Goal: Information Seeking & Learning: Learn about a topic

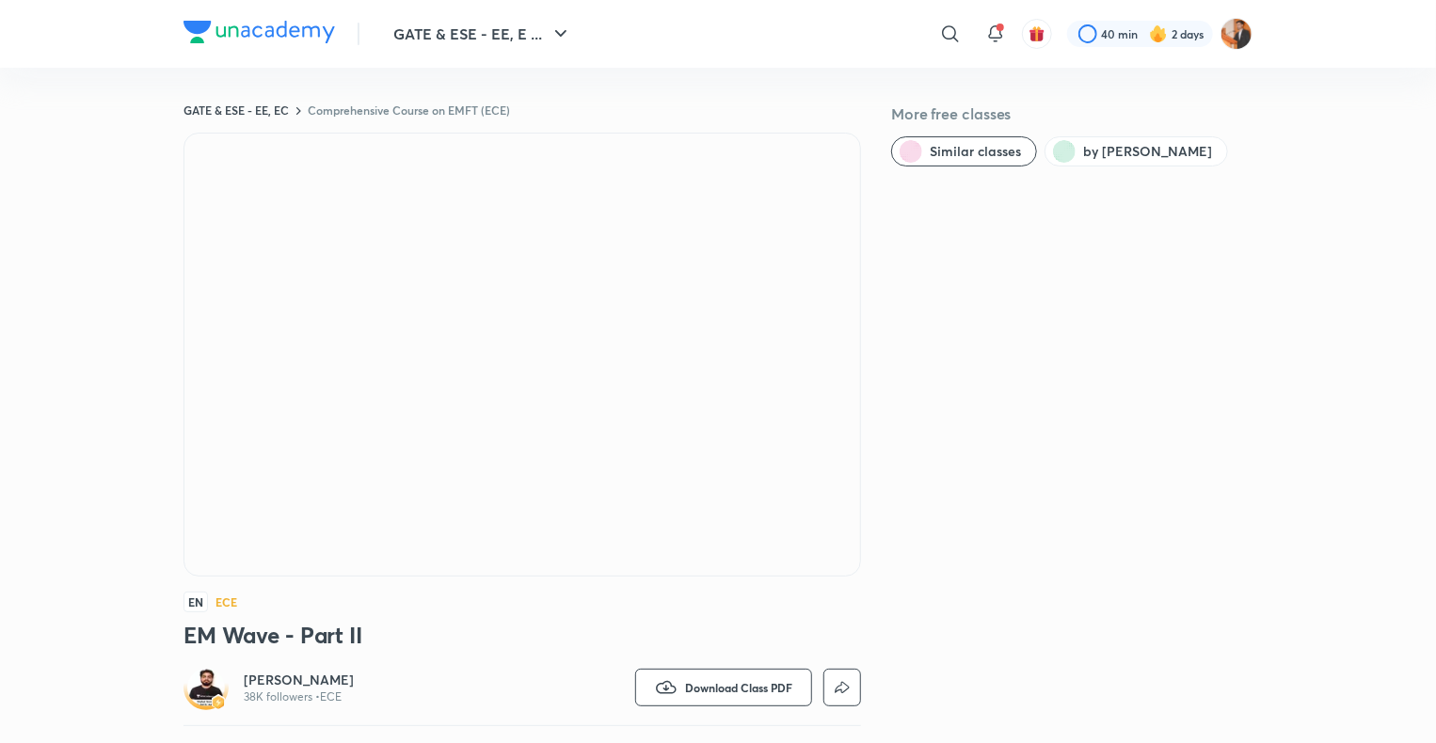
scroll to position [6, 0]
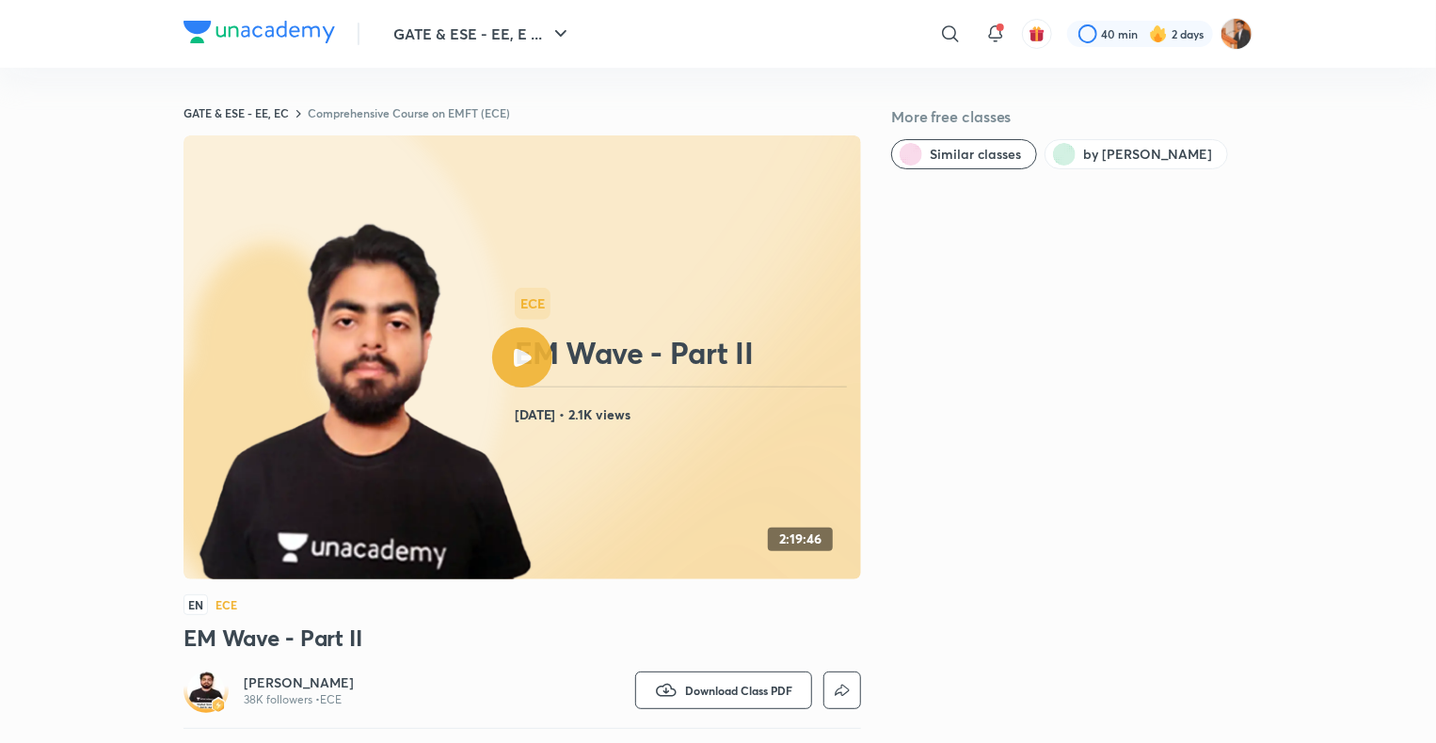
click at [508, 40] on button "GATE & ESE - EE, E ..." at bounding box center [482, 34] width 201 height 38
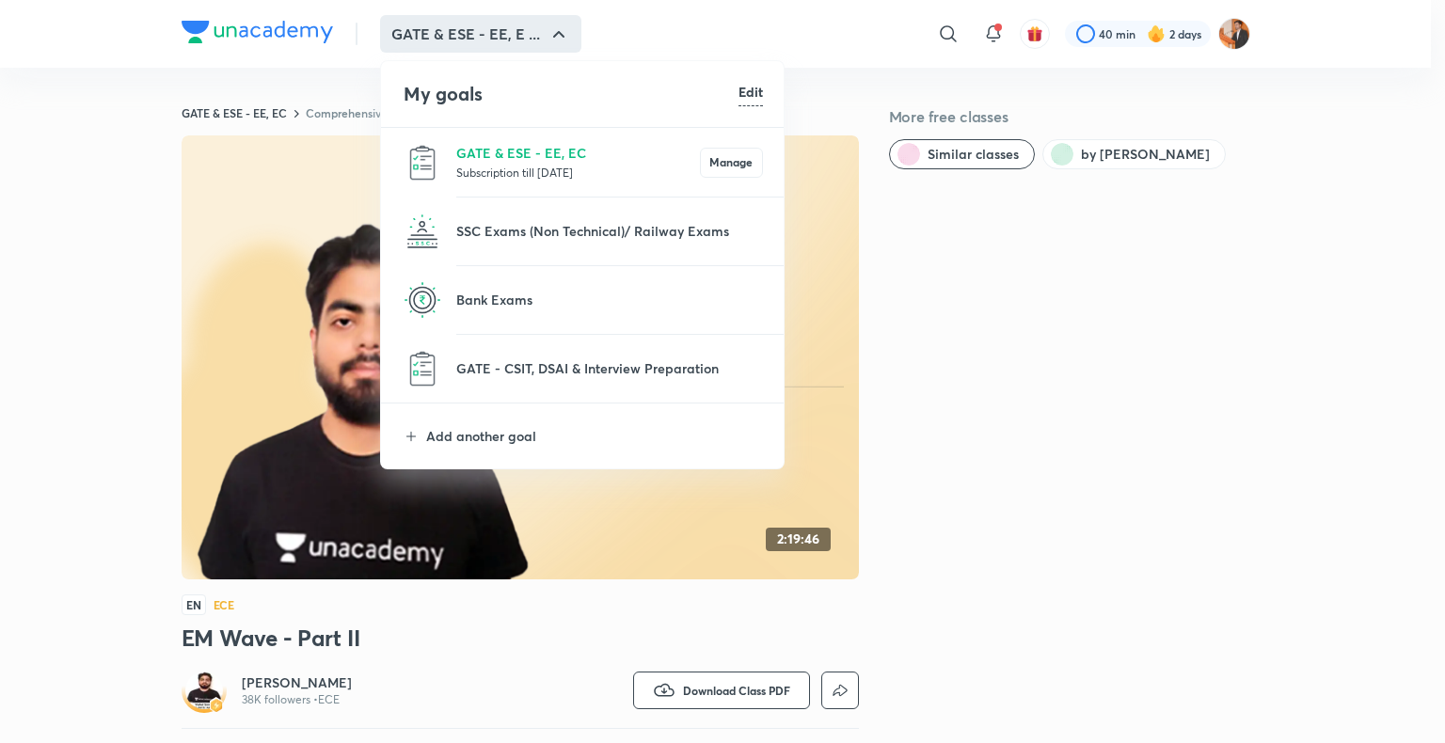
click at [517, 164] on p "Subscription till [DATE]" at bounding box center [578, 172] width 244 height 19
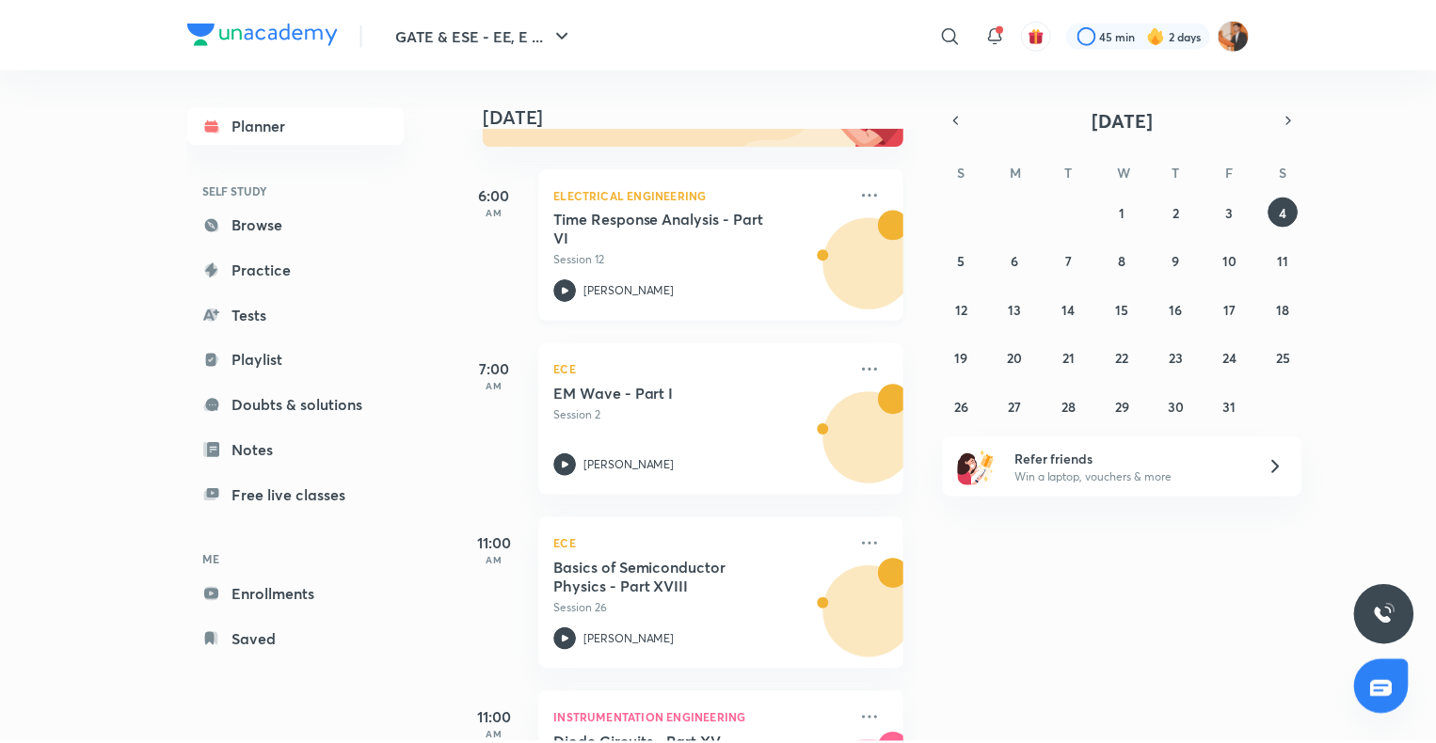
scroll to position [252, 0]
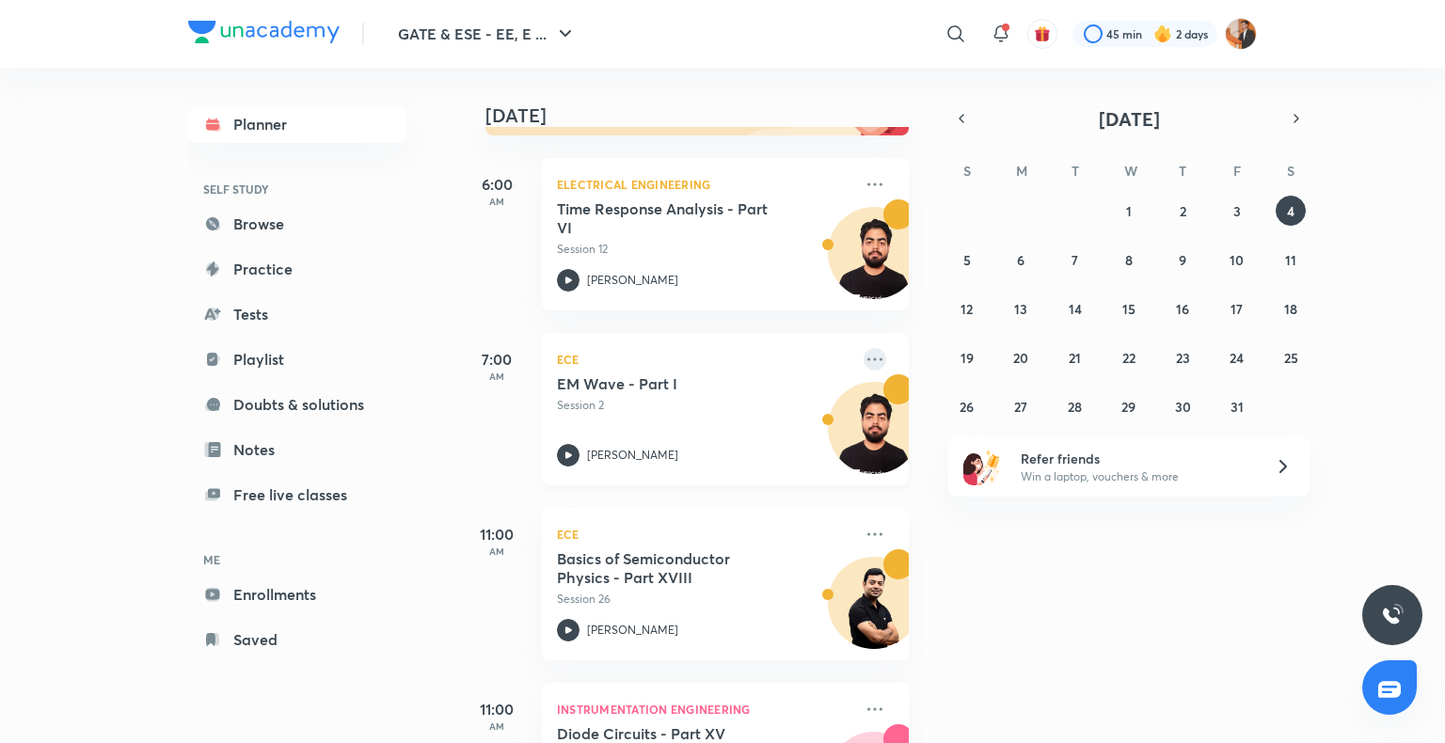
click at [866, 367] on icon at bounding box center [875, 359] width 23 height 23
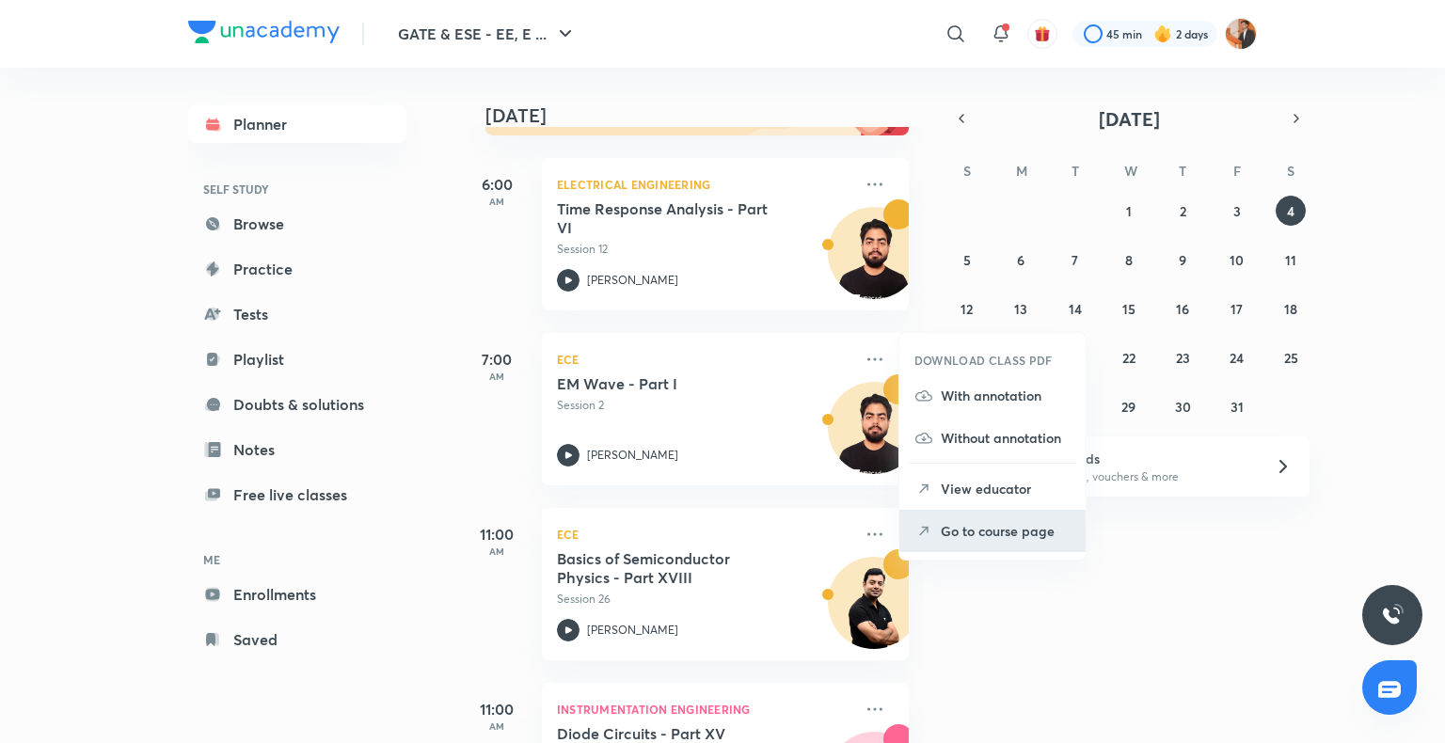
click at [958, 537] on p "Go to course page" at bounding box center [1006, 531] width 130 height 20
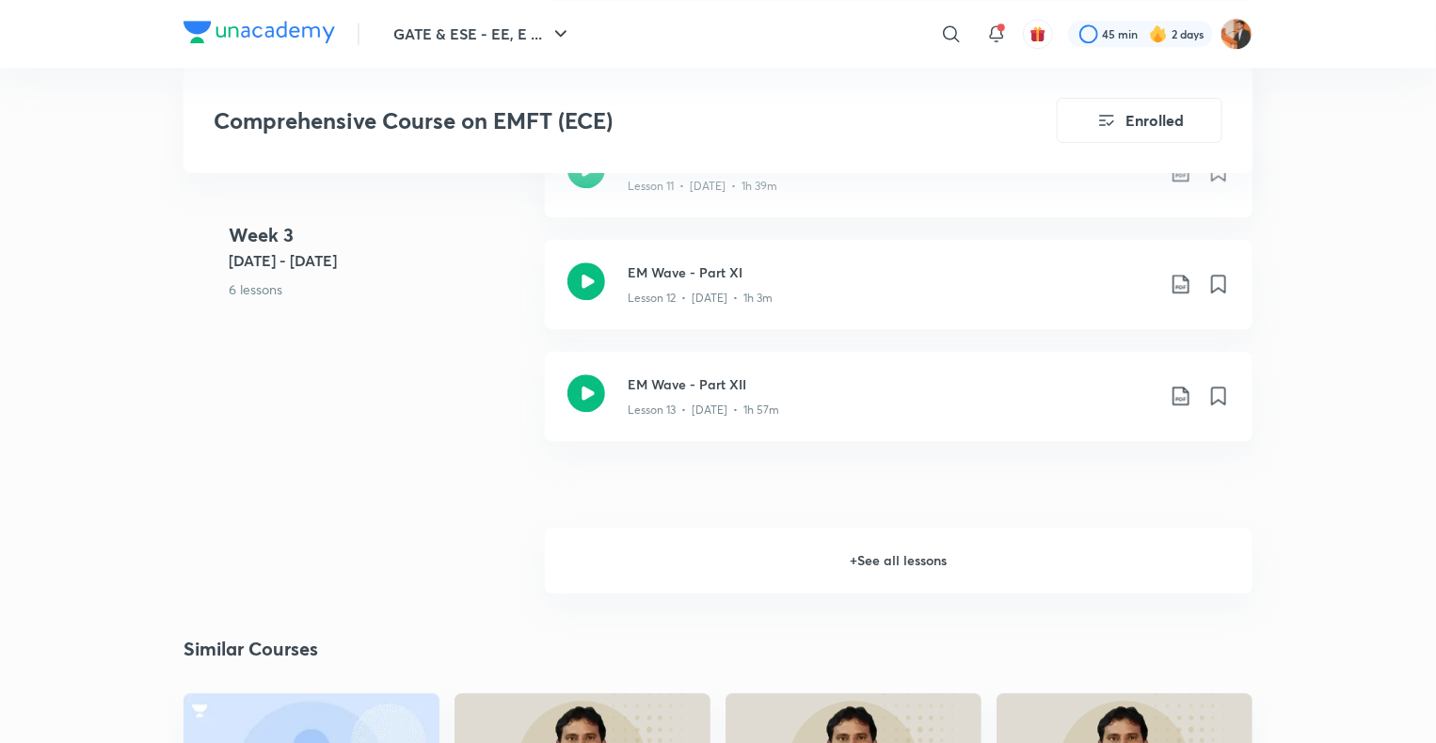
scroll to position [2574, 0]
click at [913, 570] on h6 "+ See all lessons" at bounding box center [899, 560] width 708 height 66
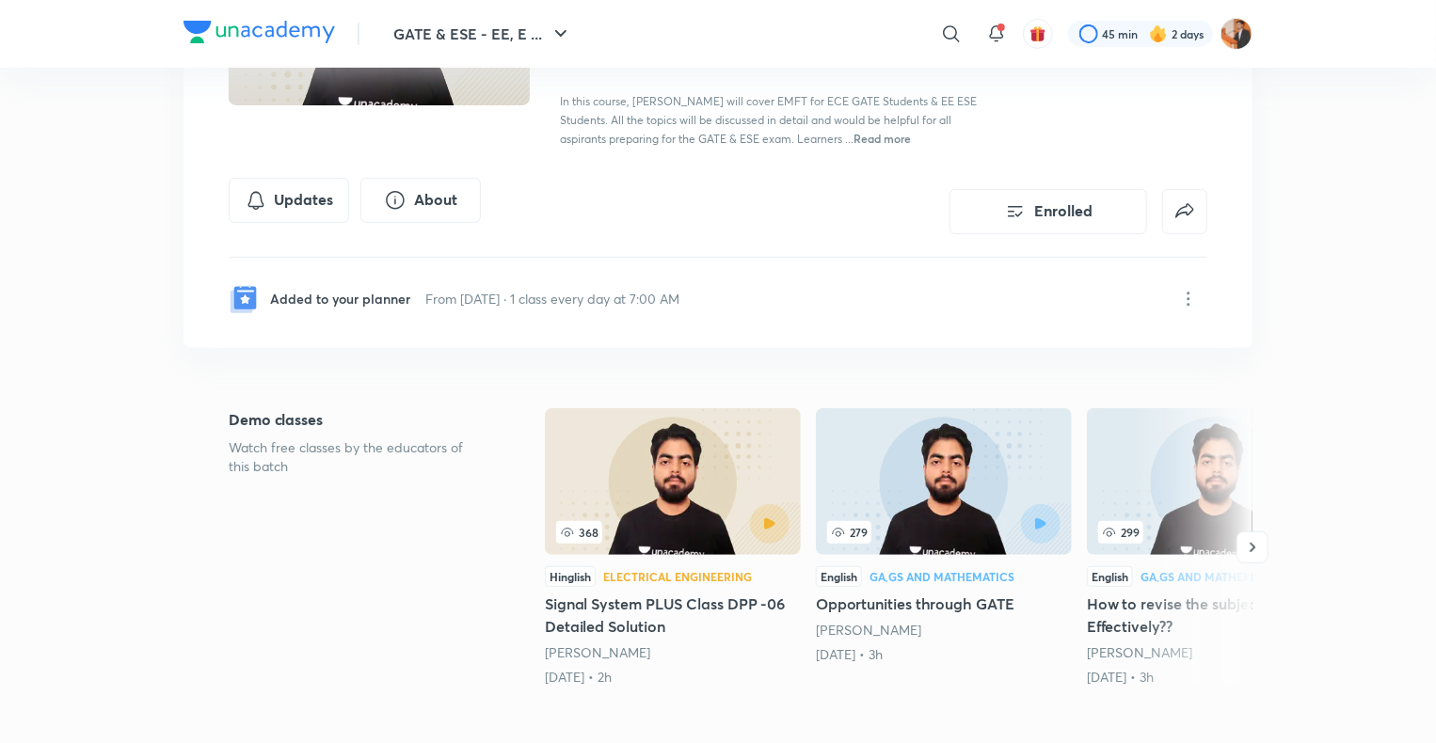
scroll to position [0, 0]
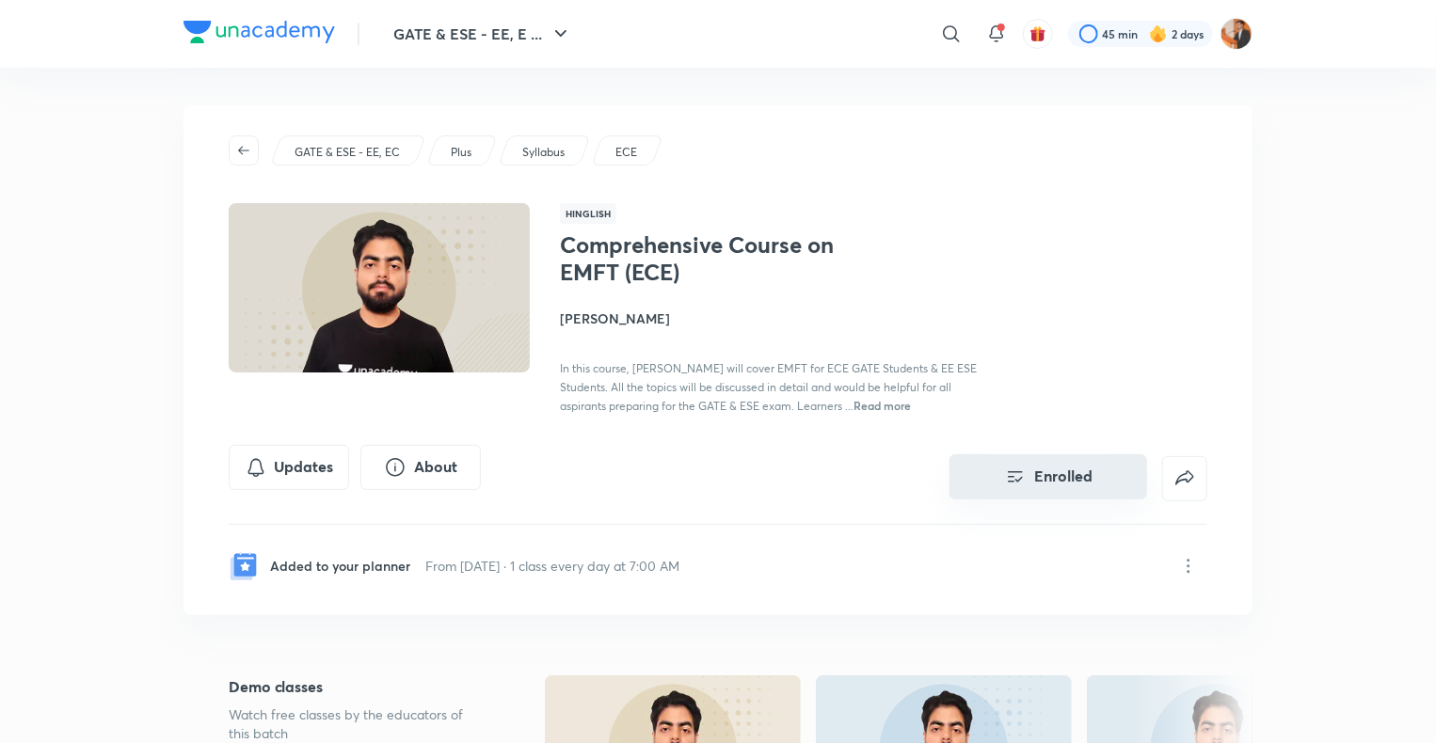
click at [1010, 472] on icon "Enrolled" at bounding box center [1015, 477] width 23 height 23
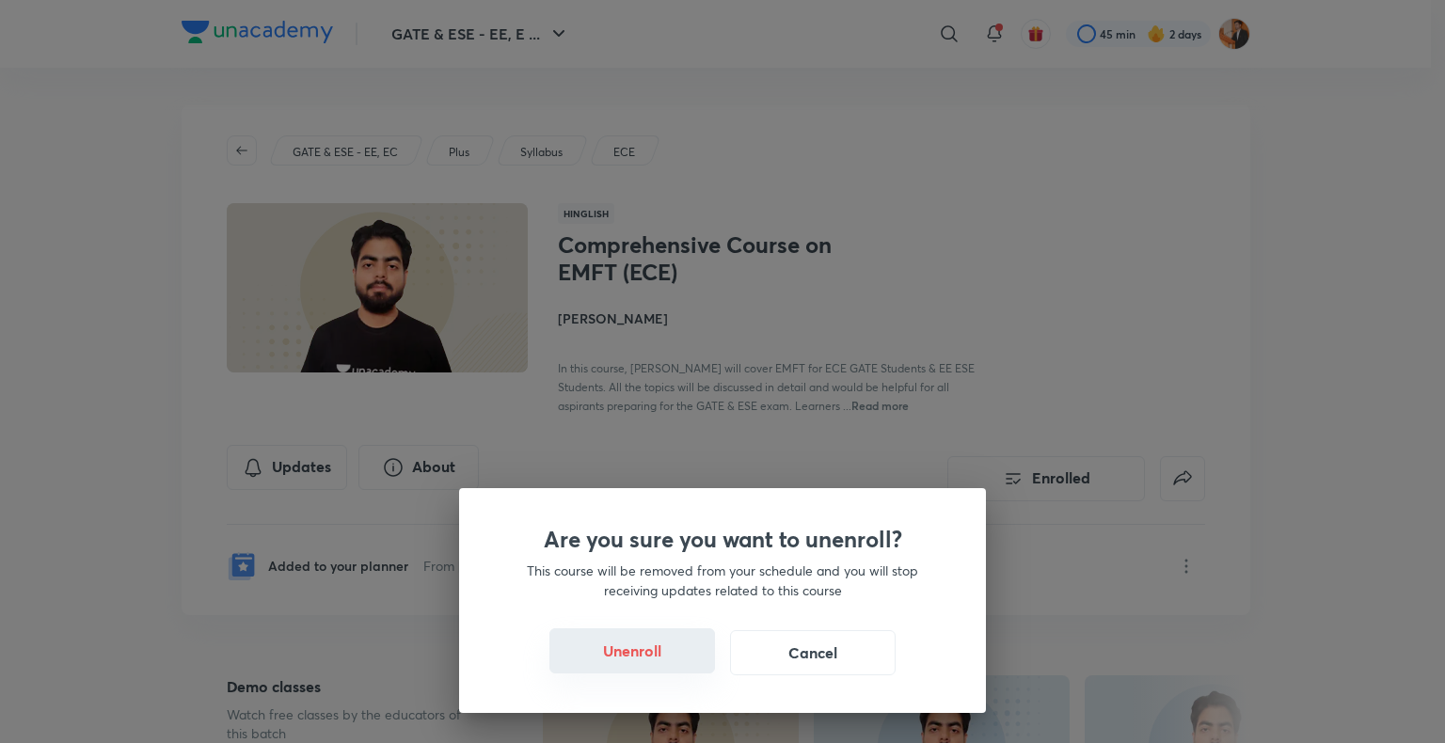
click at [648, 660] on button "Unenroll" at bounding box center [632, 651] width 166 height 45
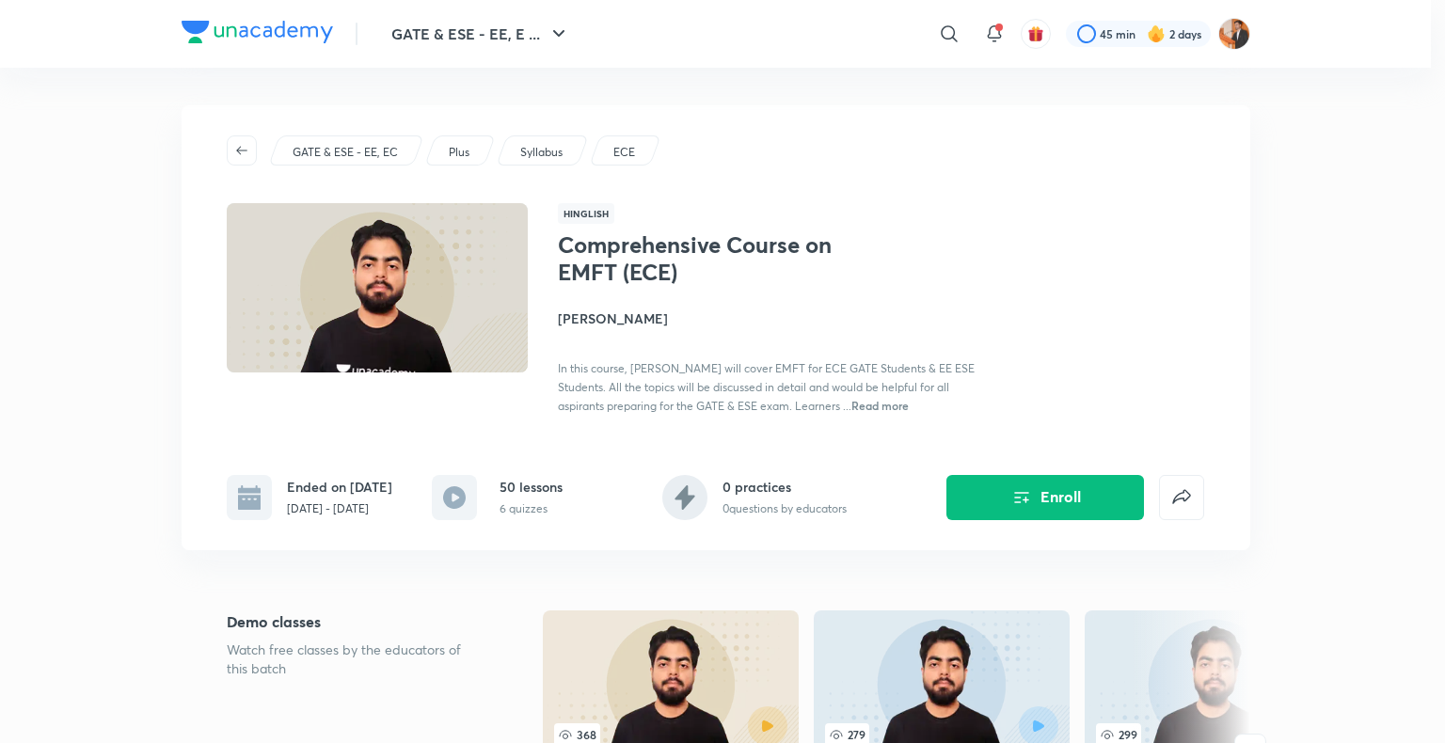
click at [635, 647] on div "Are you sure you want to unenroll? This course will be removed from your schedu…" at bounding box center [722, 371] width 1445 height 743
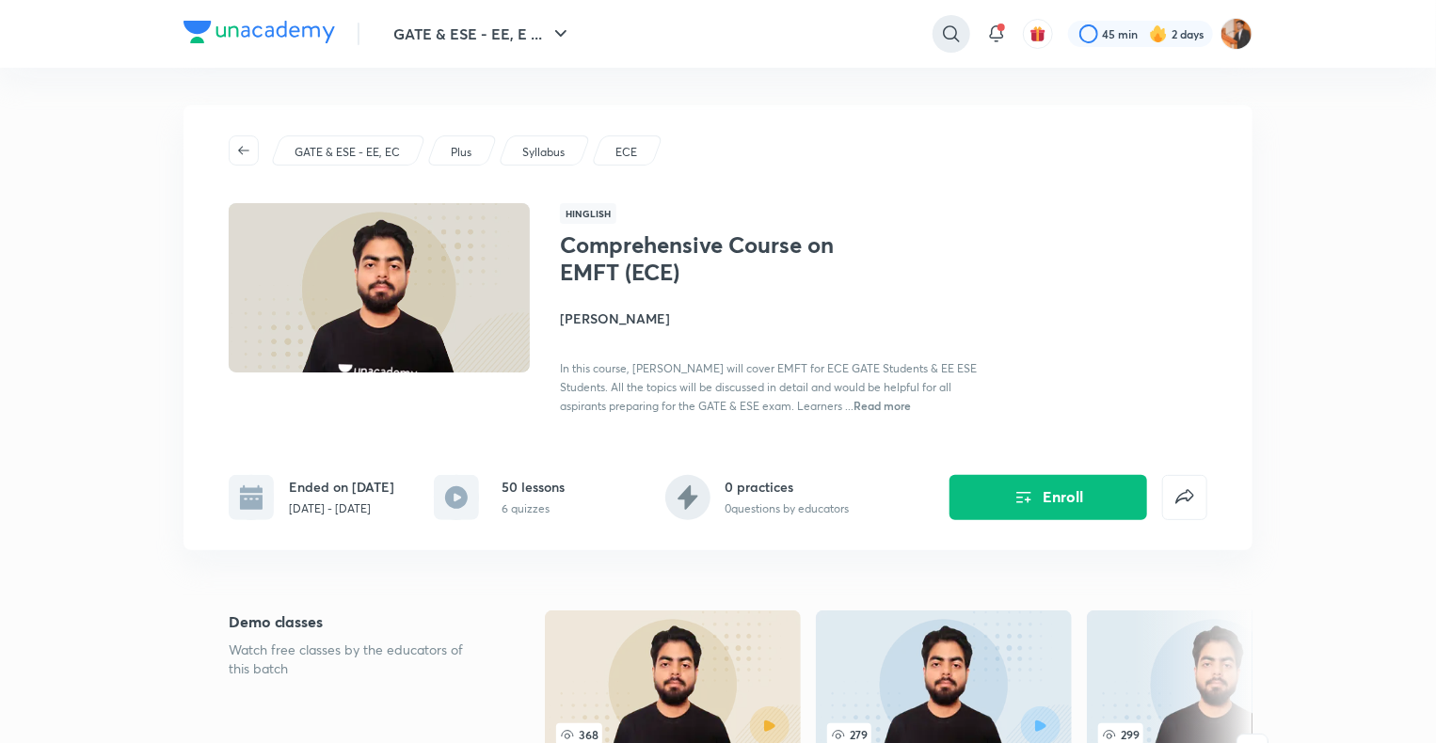
click at [954, 28] on icon at bounding box center [951, 33] width 16 height 16
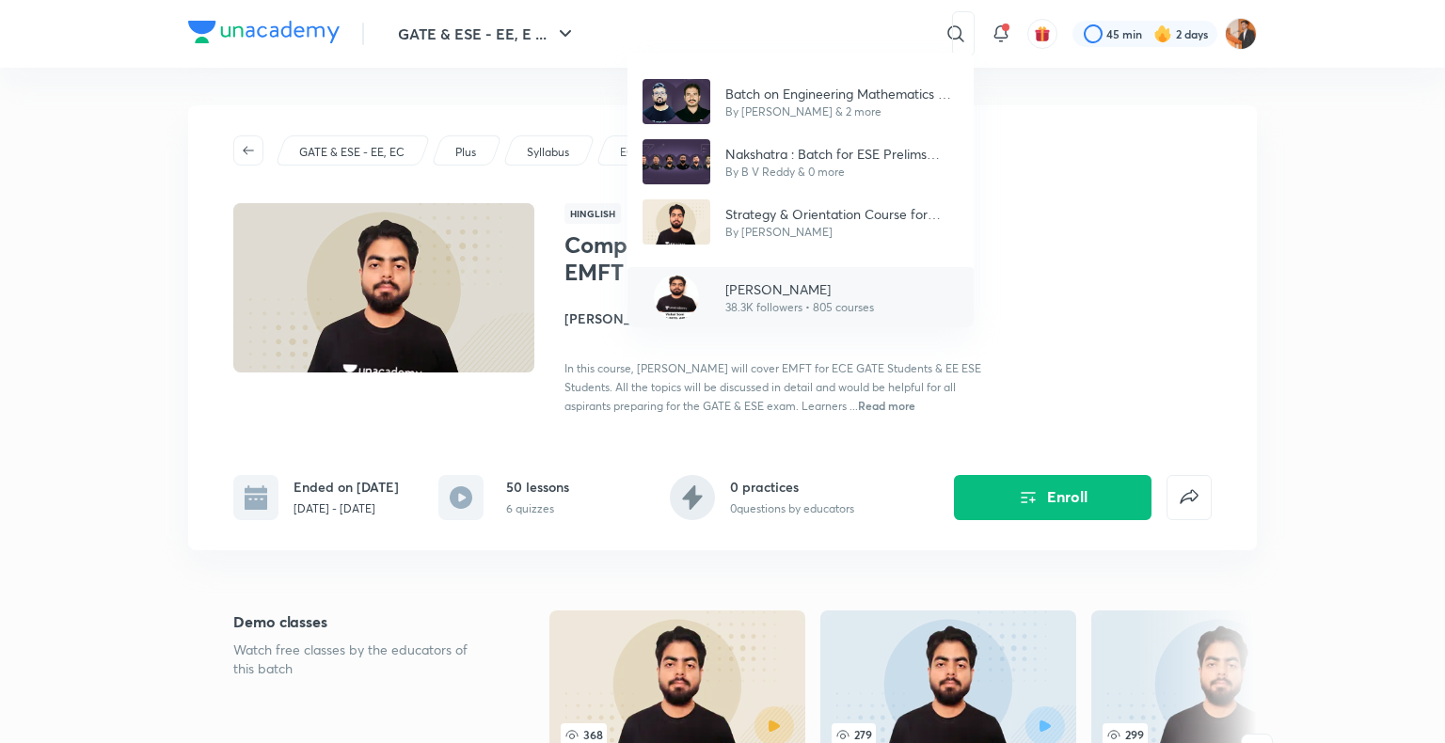
click at [802, 288] on p "[PERSON_NAME]" at bounding box center [799, 289] width 149 height 20
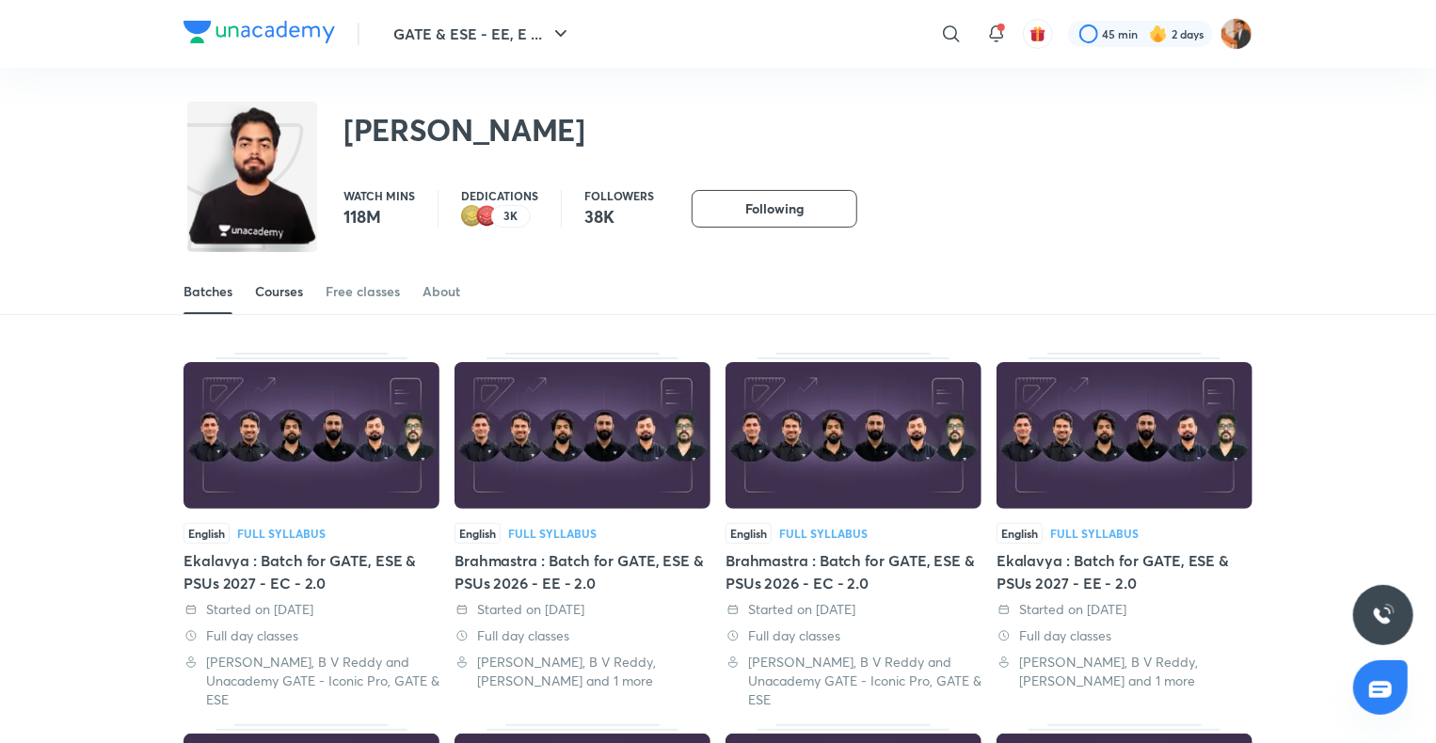
click at [291, 292] on div "Courses" at bounding box center [279, 291] width 48 height 19
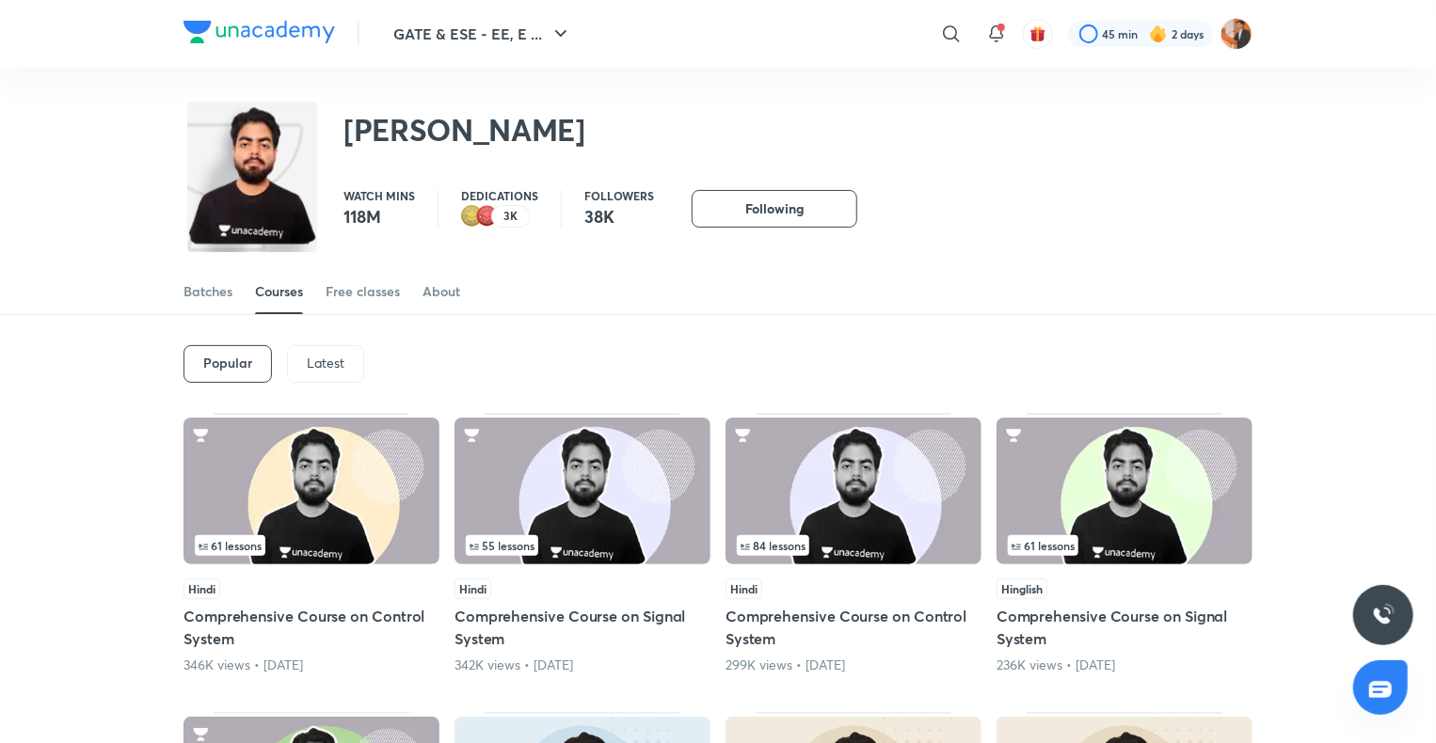
click at [336, 370] on p "Latest" at bounding box center [326, 363] width 38 height 15
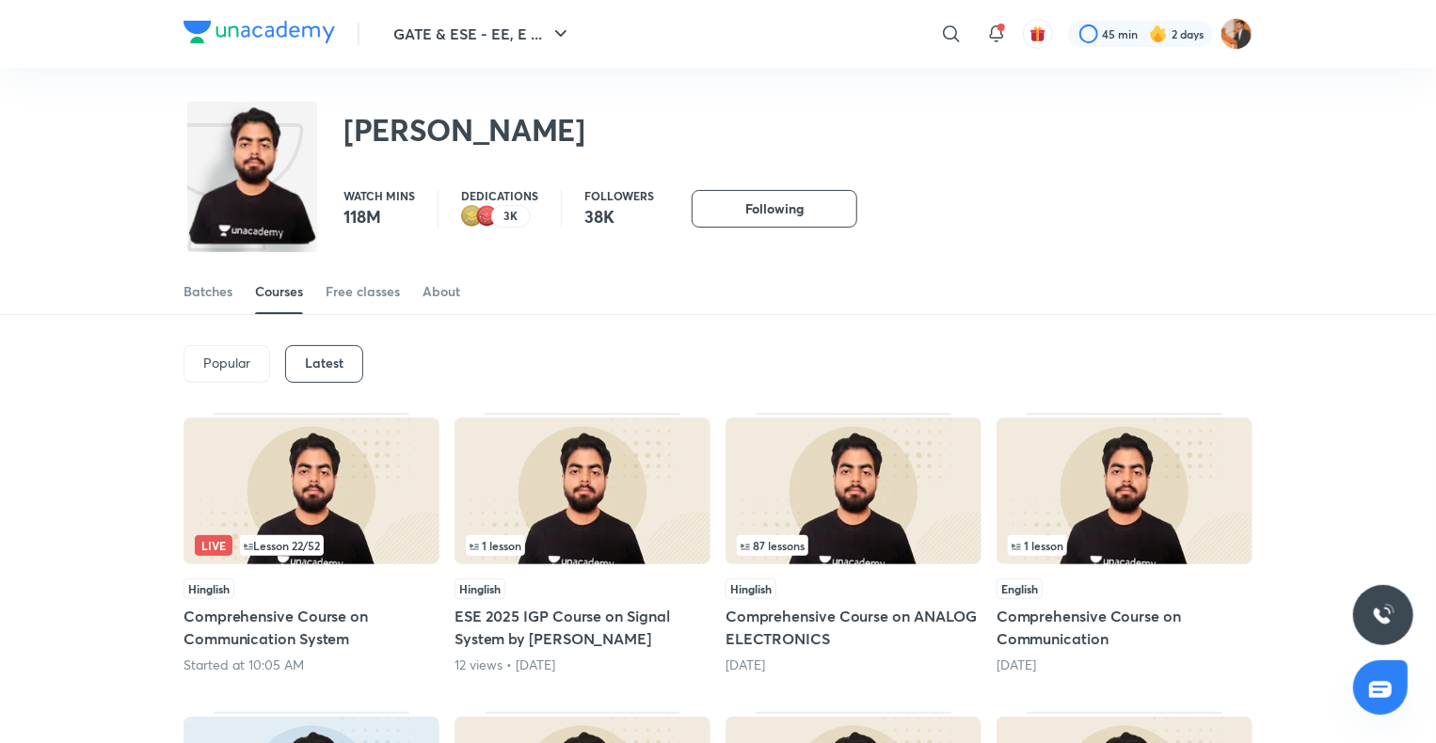
click at [245, 363] on p "Popular" at bounding box center [226, 363] width 47 height 15
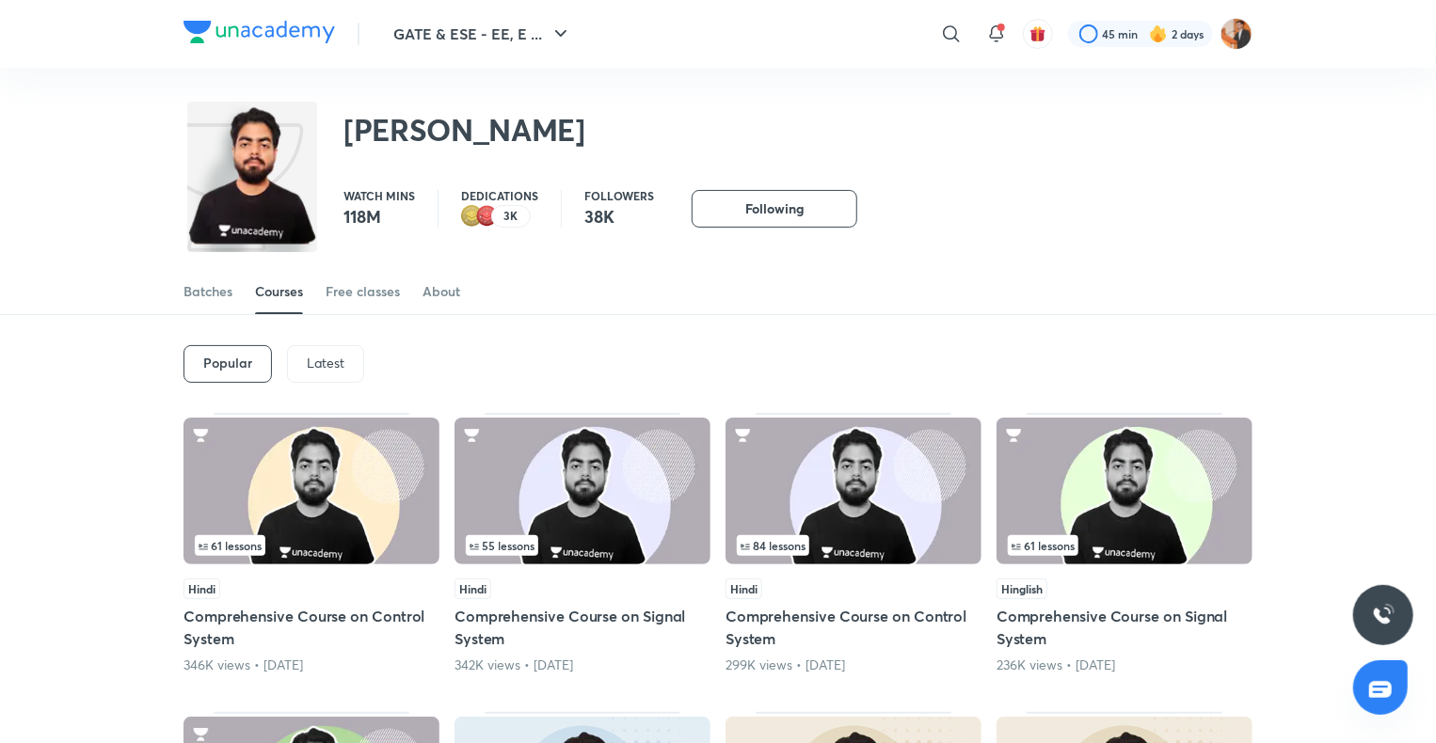
click at [327, 358] on p "Latest" at bounding box center [326, 363] width 38 height 15
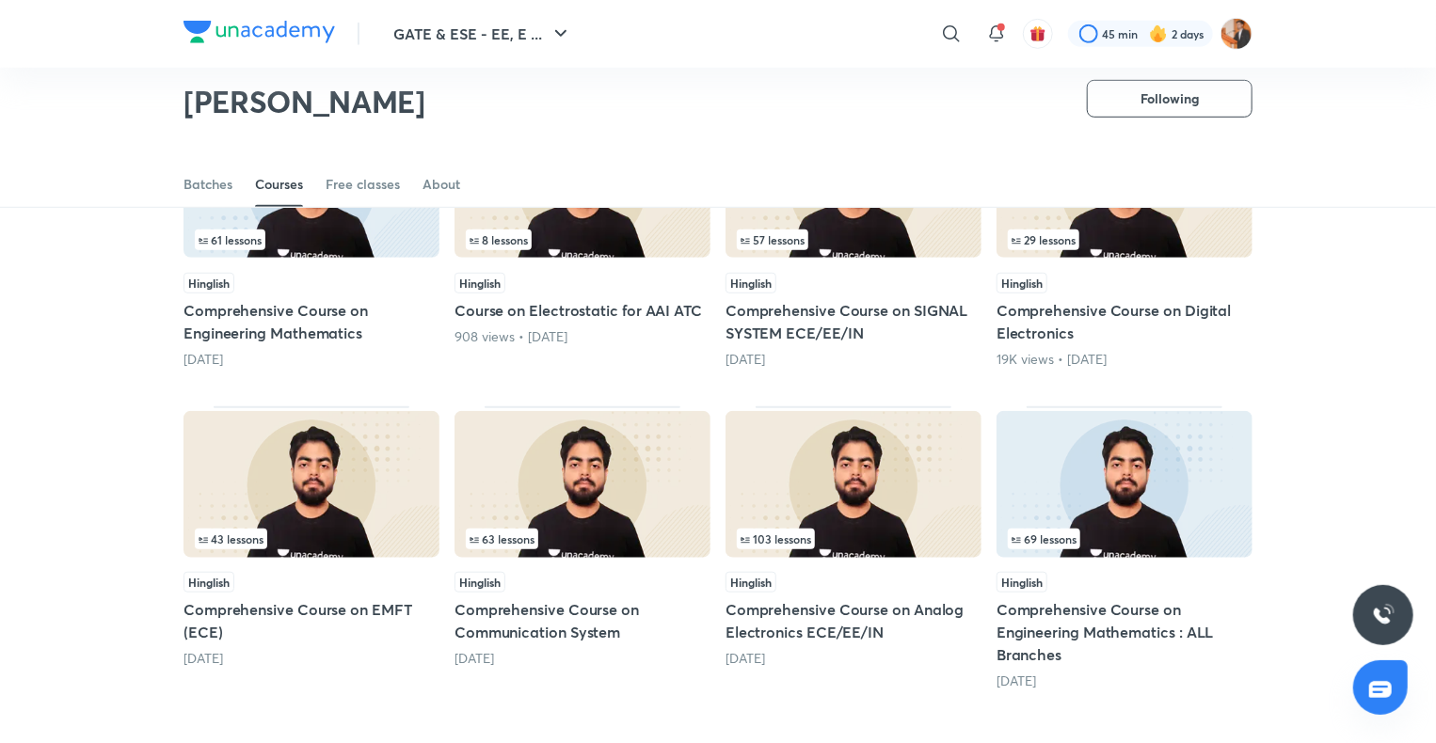
scroll to position [552, 0]
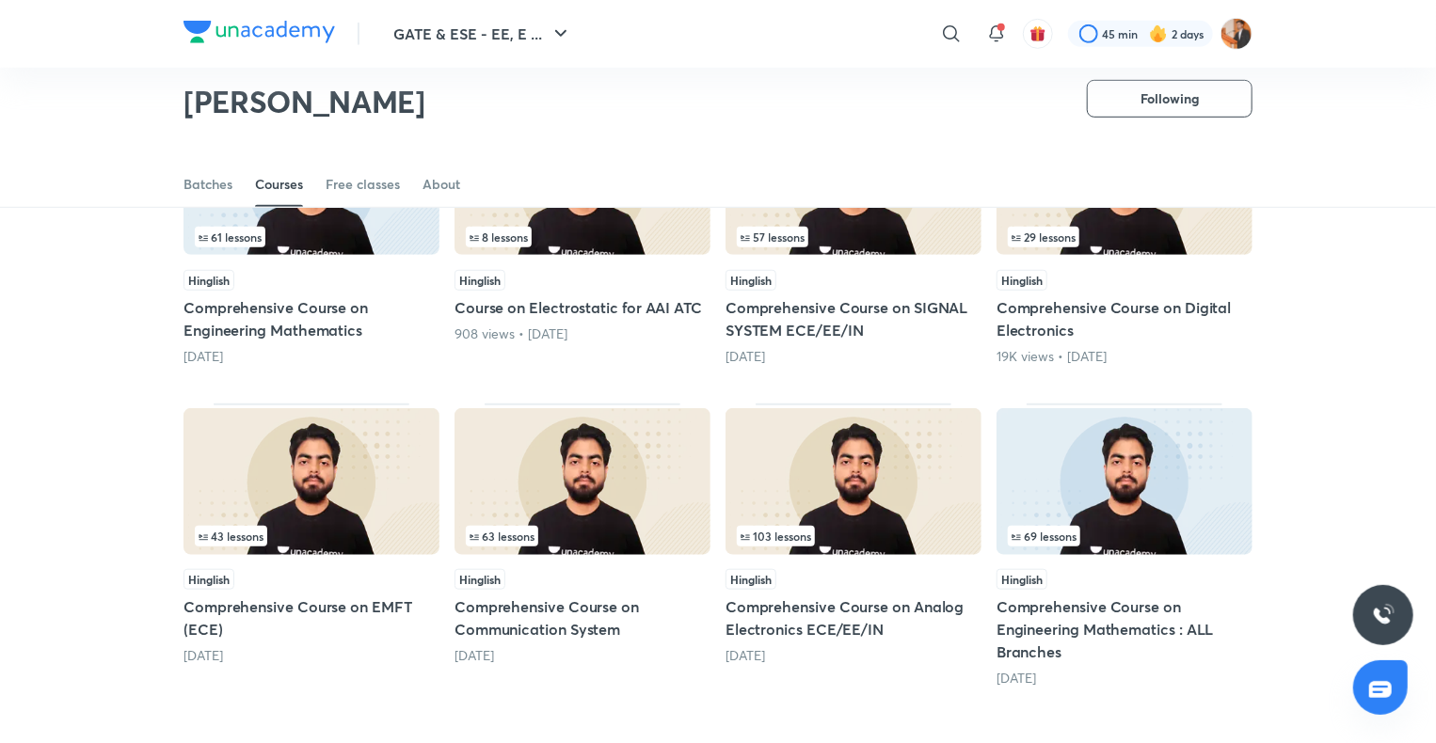
click at [207, 604] on h5 "Comprehensive Course on EMFT (ECE)" at bounding box center [311, 618] width 256 height 45
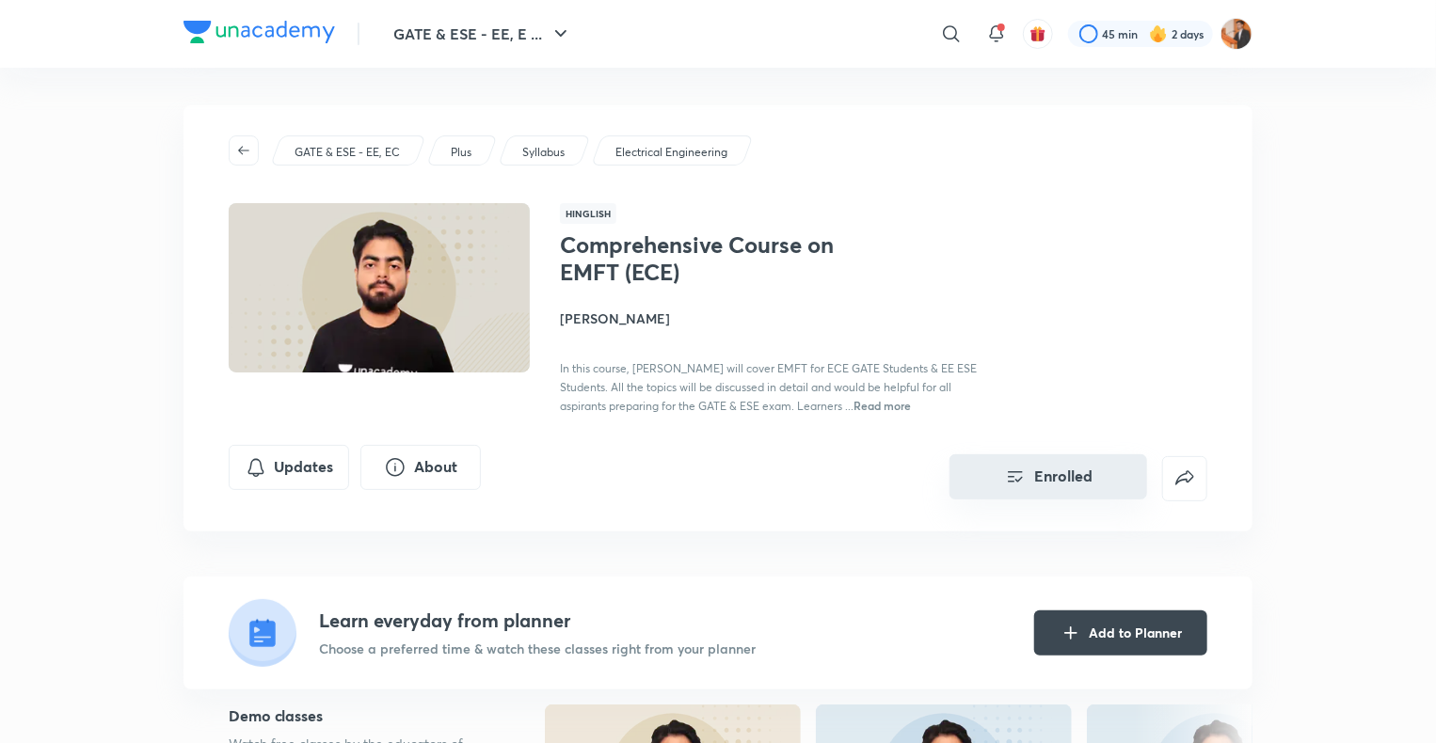
click at [1037, 485] on button "Enrolled" at bounding box center [1048, 476] width 198 height 45
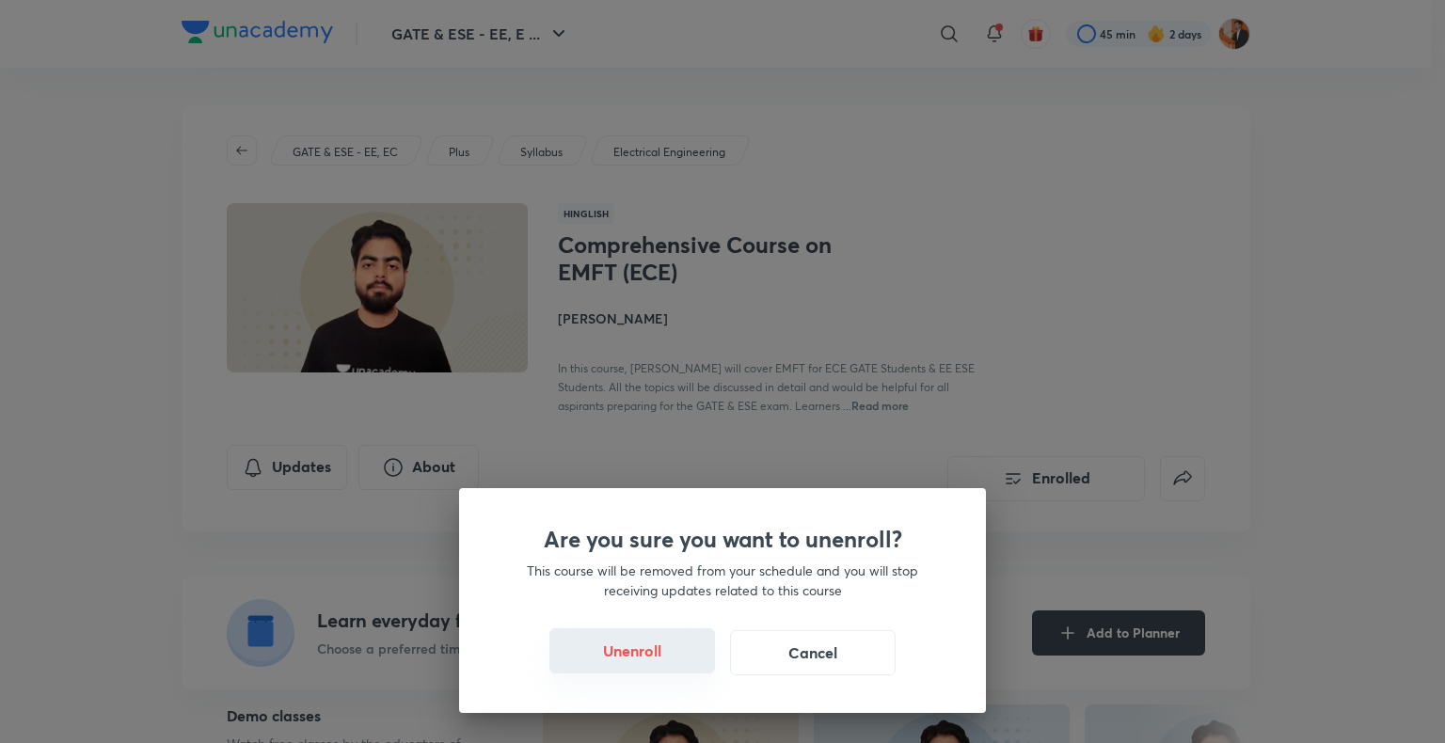
click at [670, 644] on button "Unenroll" at bounding box center [632, 651] width 166 height 45
click at [852, 411] on div "Are you sure you want to unenroll? This course will be removed from your schedu…" at bounding box center [722, 371] width 1445 height 743
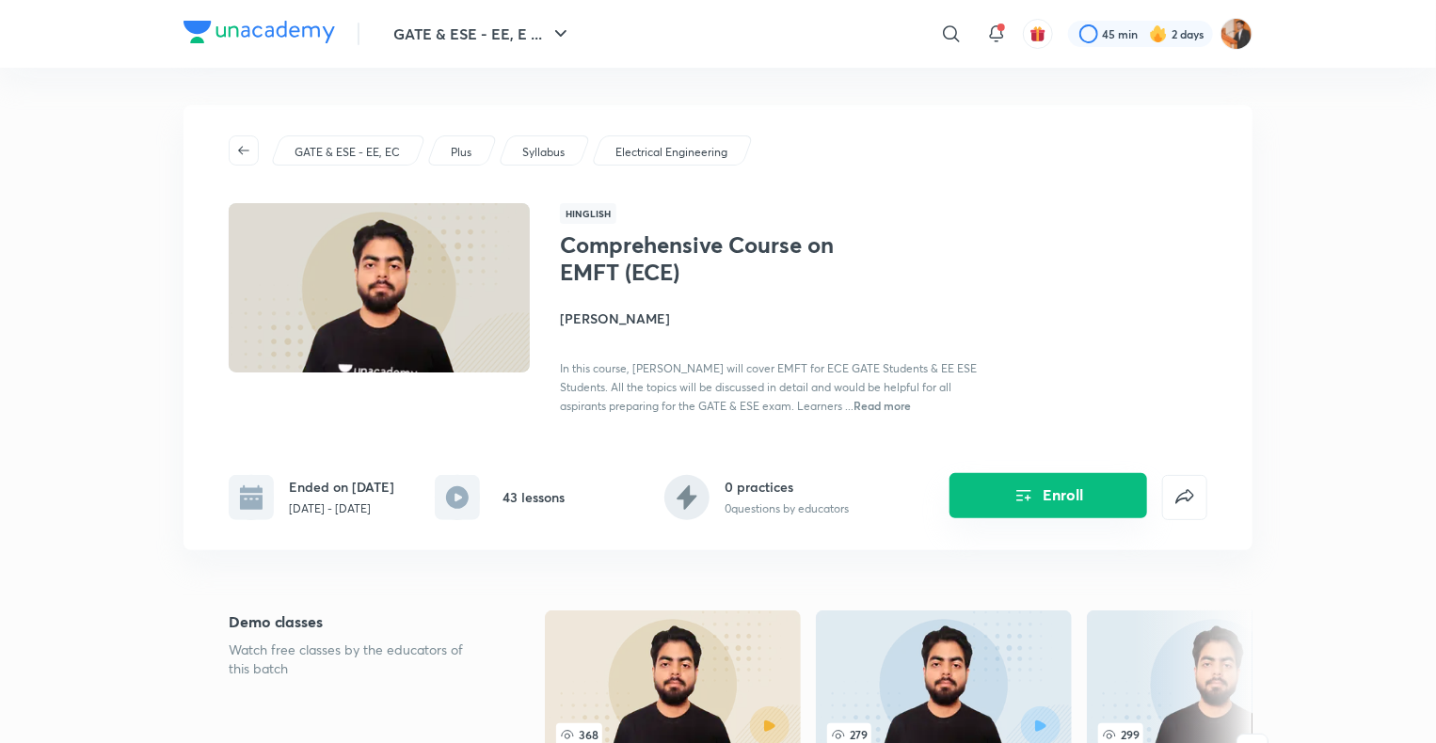
click at [1020, 501] on icon "Enroll" at bounding box center [1024, 495] width 15 height 11
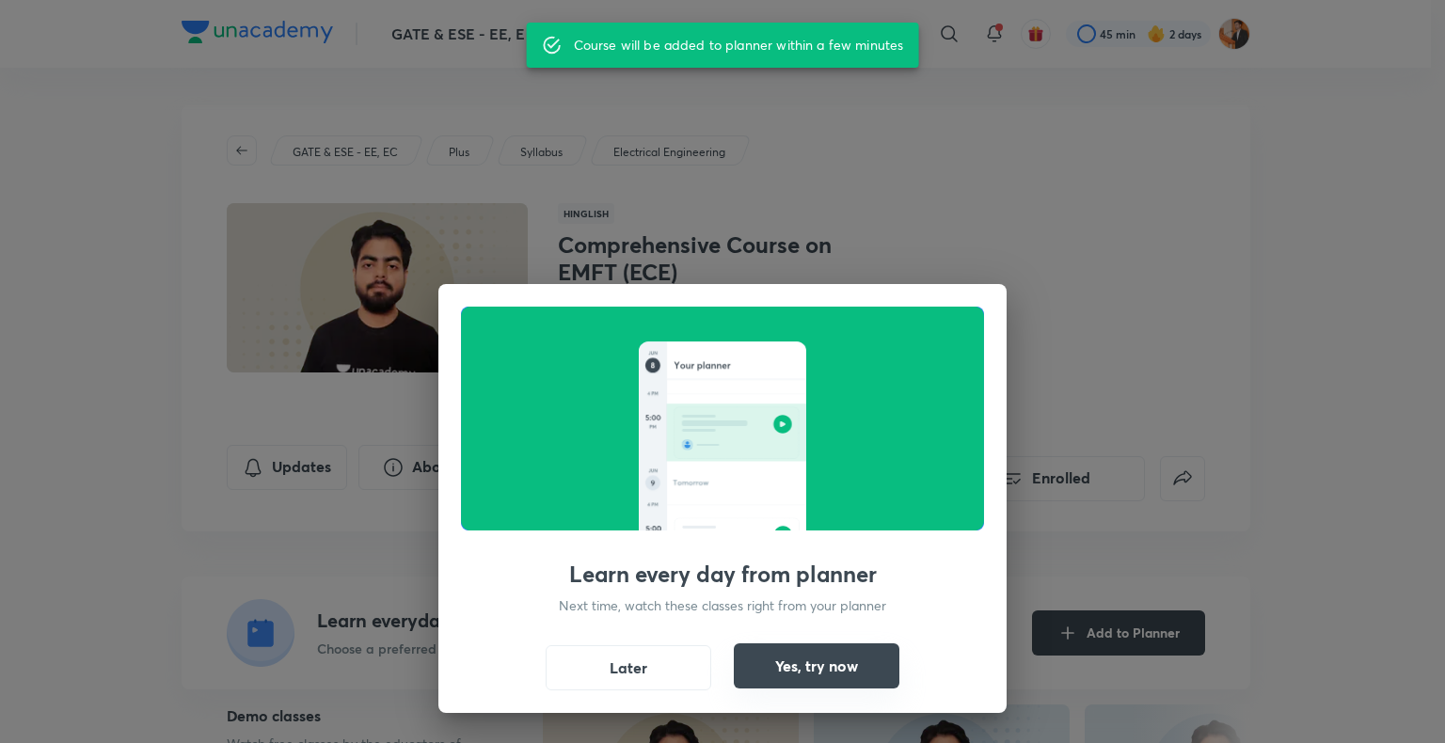
click at [828, 669] on button "Yes, try now" at bounding box center [817, 666] width 166 height 45
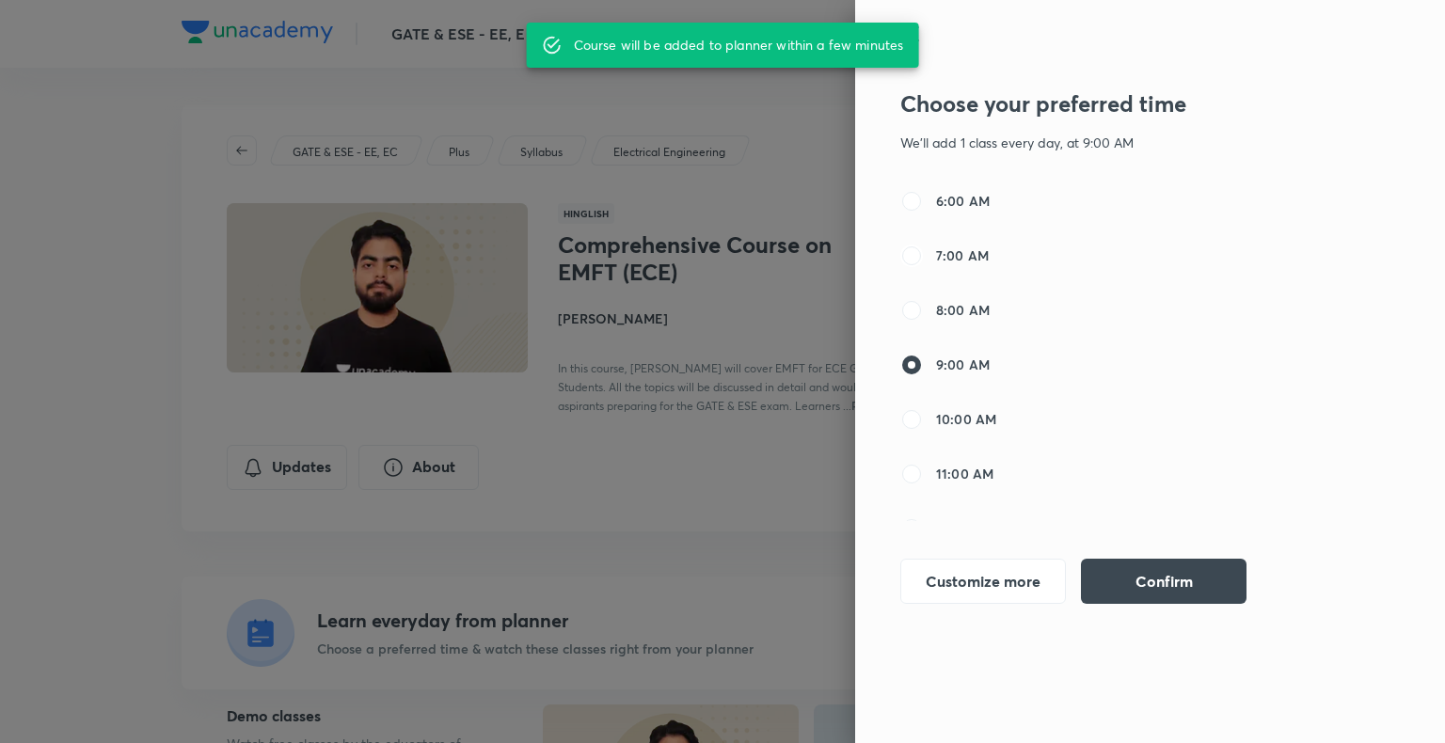
click at [922, 258] on input "7:00 AM" at bounding box center [911, 256] width 23 height 23
radio input "true"
radio input "false"
click at [1118, 624] on div "Choose your preferred time We'll add 1 class every day, at 7:00 AM 6:00 AM 7:00…" at bounding box center [1095, 353] width 391 height 548
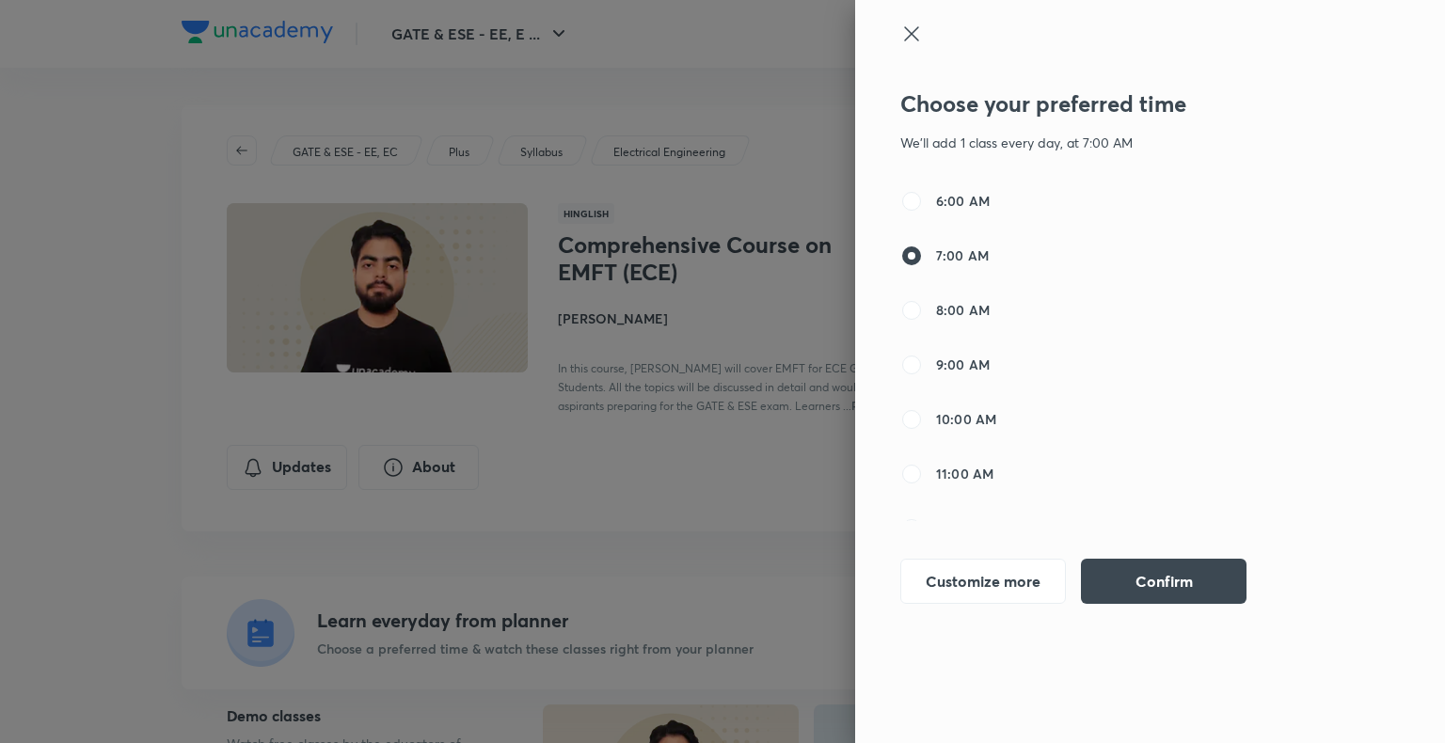
click at [1135, 615] on div "Choose your preferred time We'll add 1 class every day, at 7:00 AM 6:00 AM 7:00…" at bounding box center [1095, 353] width 391 height 548
click at [1181, 560] on button "Confirm" at bounding box center [1164, 579] width 166 height 45
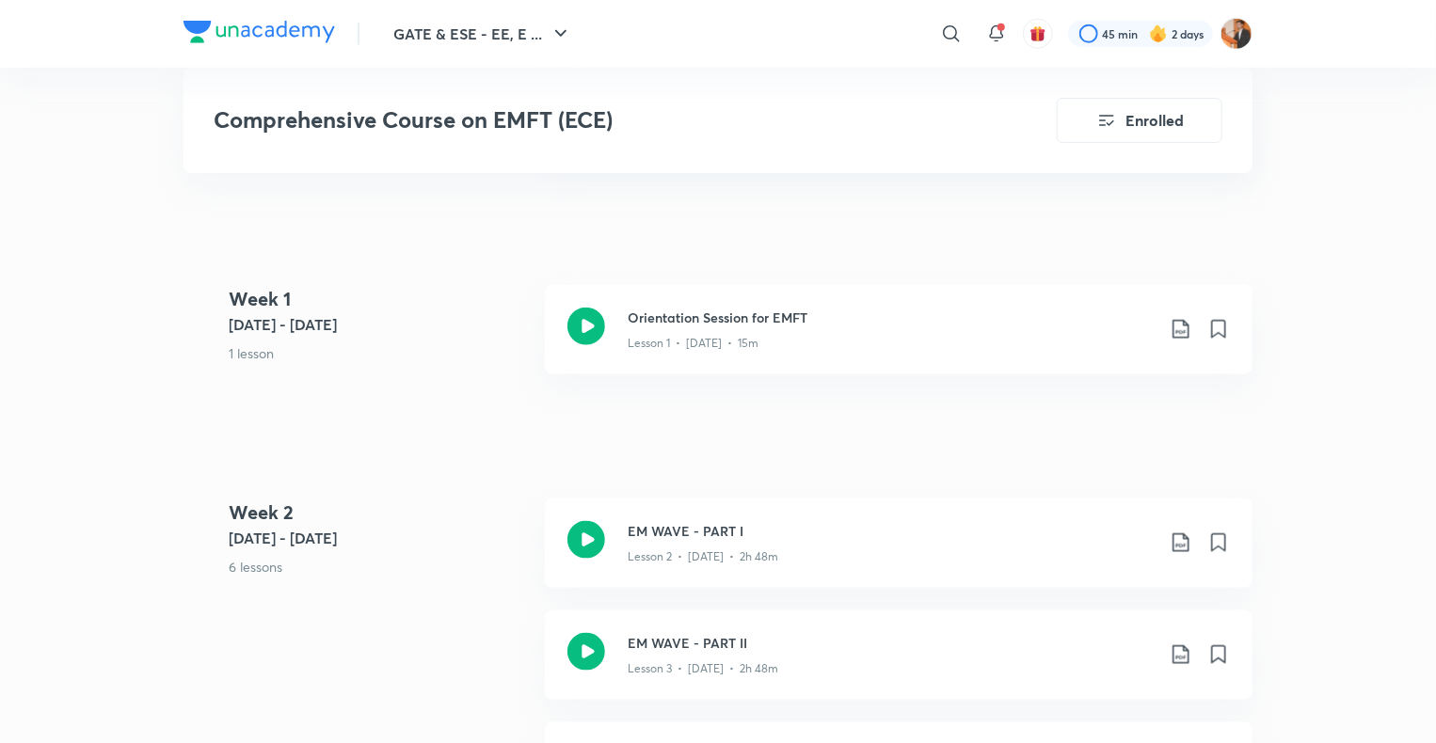
scroll to position [979, 0]
click at [835, 330] on div "Lesson 1 • [DATE] • 15m" at bounding box center [891, 341] width 527 height 24
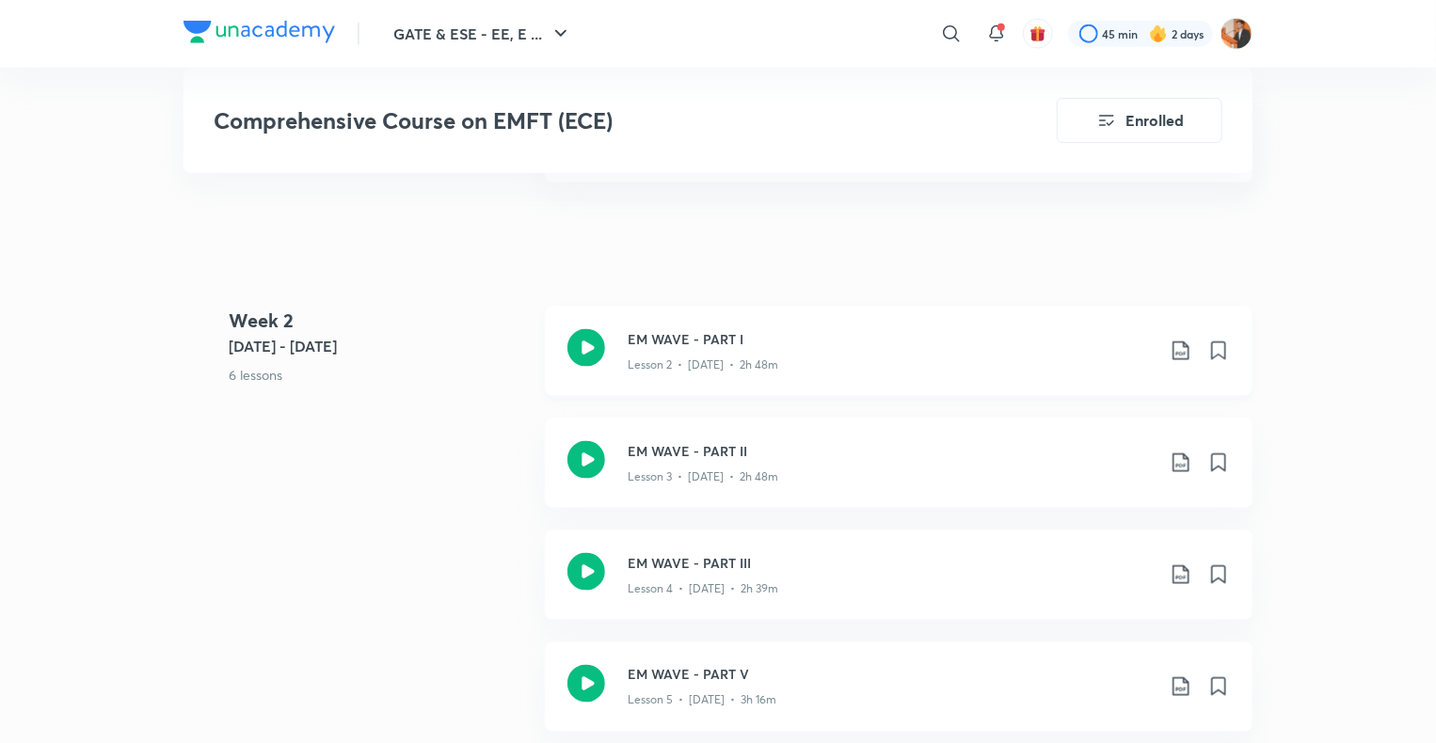
scroll to position [1178, 0]
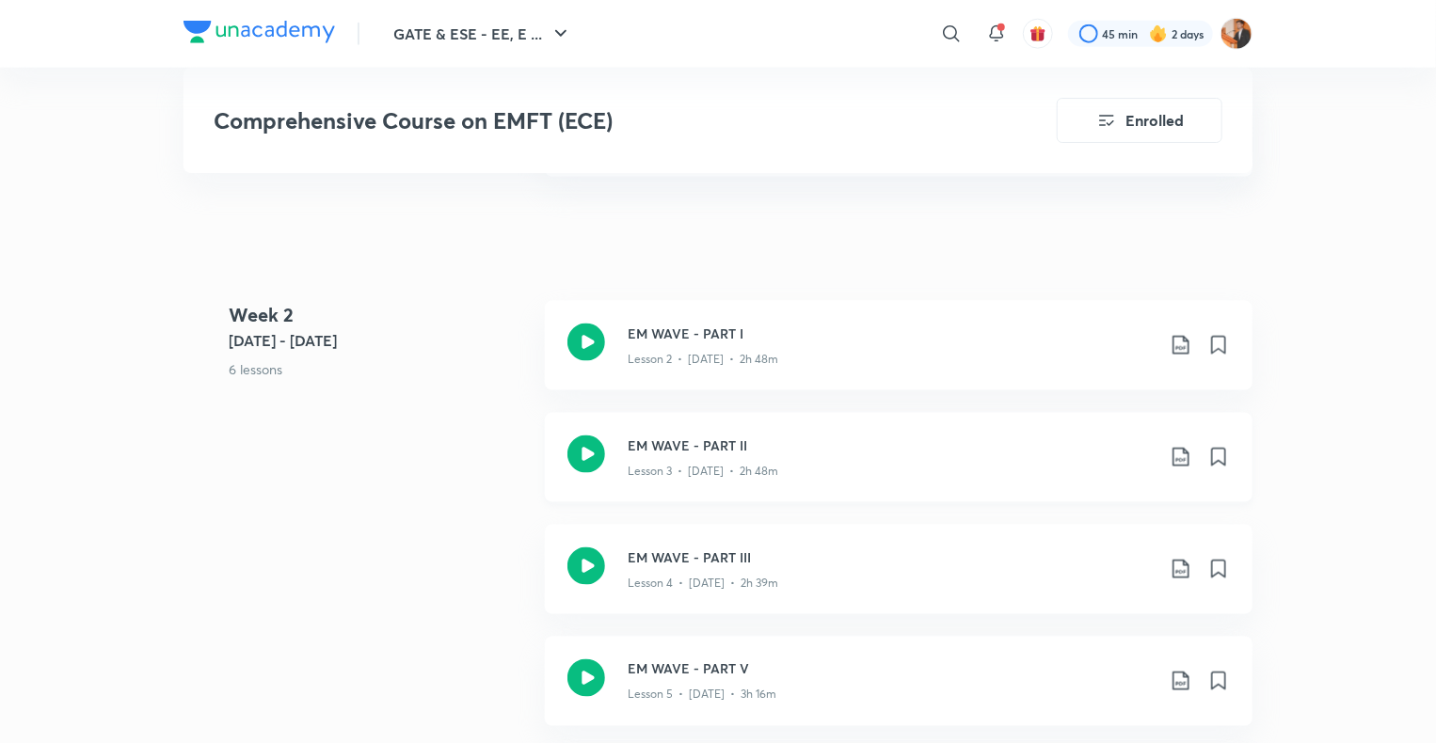
click at [858, 455] on div "Lesson 3 • [DATE] • 2h 48m" at bounding box center [891, 467] width 527 height 24
